Goal: Information Seeking & Learning: Learn about a topic

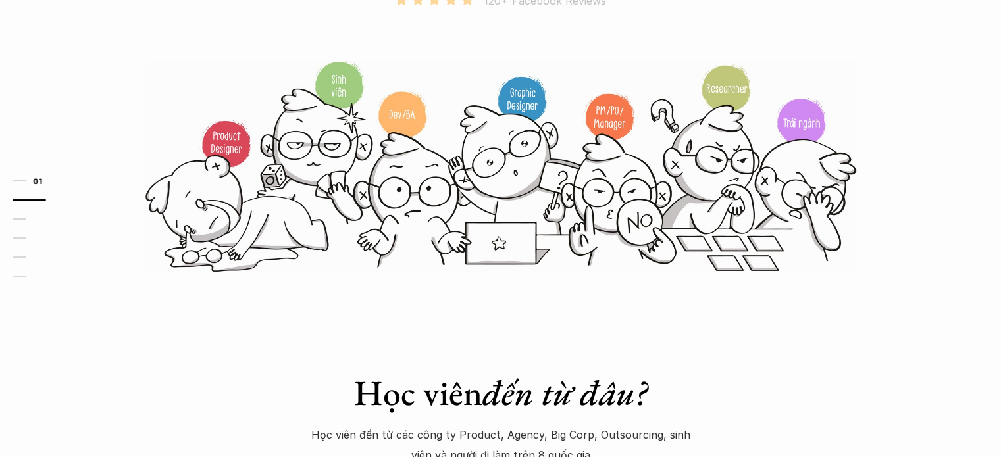
scroll to position [132, 0]
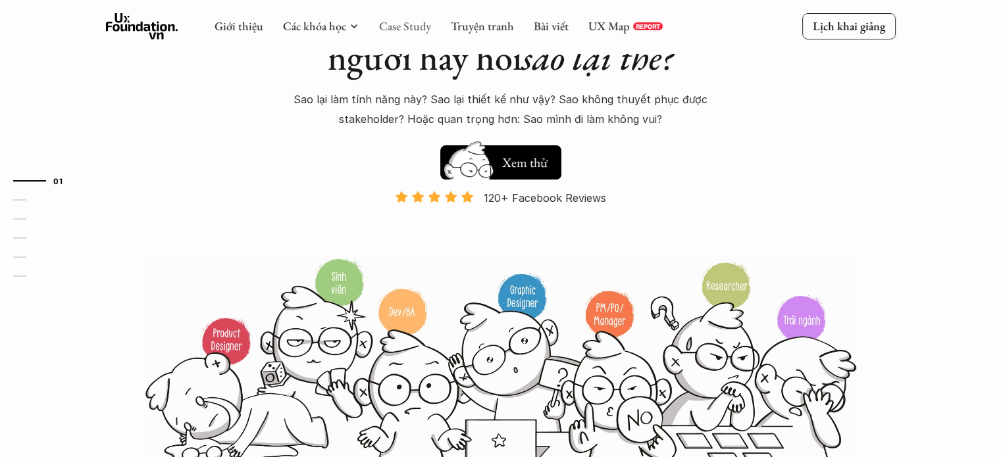
click at [401, 28] on link "Case Study" at bounding box center [405, 25] width 52 height 15
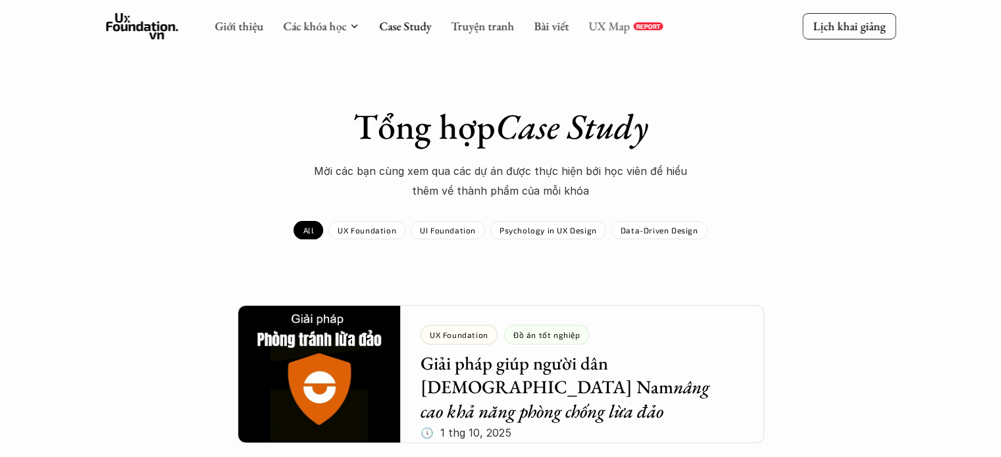
click at [598, 27] on link "UX Map" at bounding box center [608, 25] width 41 height 15
click at [563, 26] on link "Bài viết" at bounding box center [551, 25] width 35 height 15
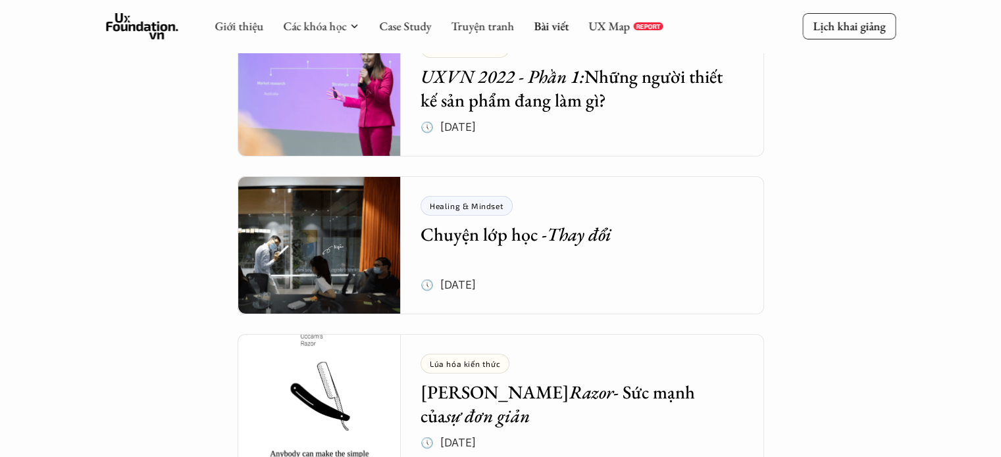
scroll to position [4956, 0]
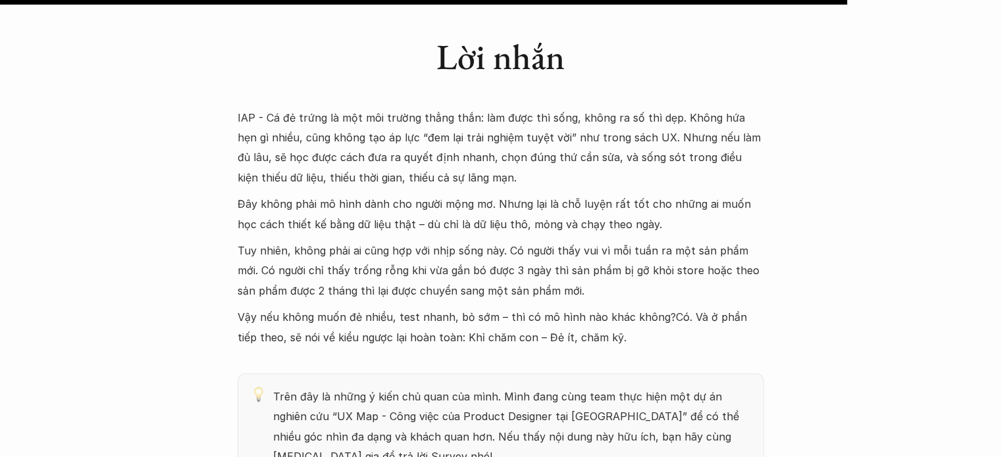
scroll to position [3883, 0]
